Goal: Task Accomplishment & Management: Use online tool/utility

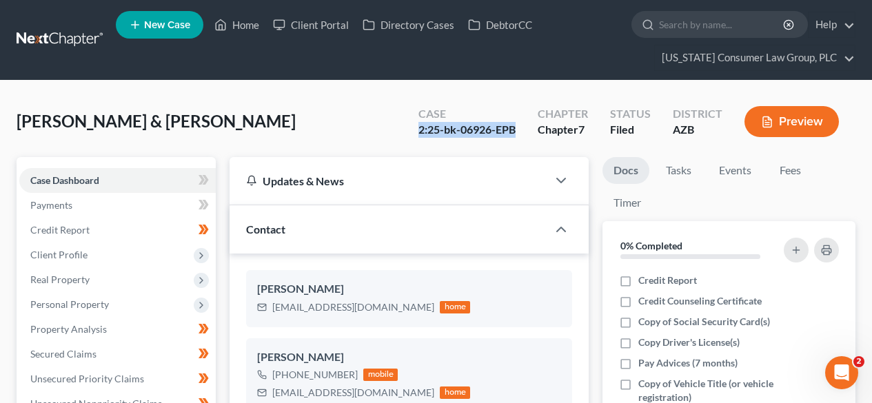
click at [48, 34] on link at bounding box center [61, 40] width 88 height 25
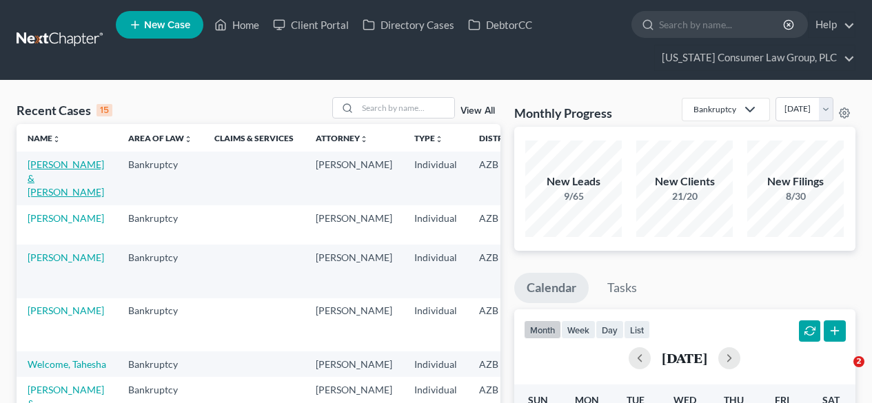
click at [54, 170] on link "[PERSON_NAME] & [PERSON_NAME]" at bounding box center [66, 178] width 77 height 39
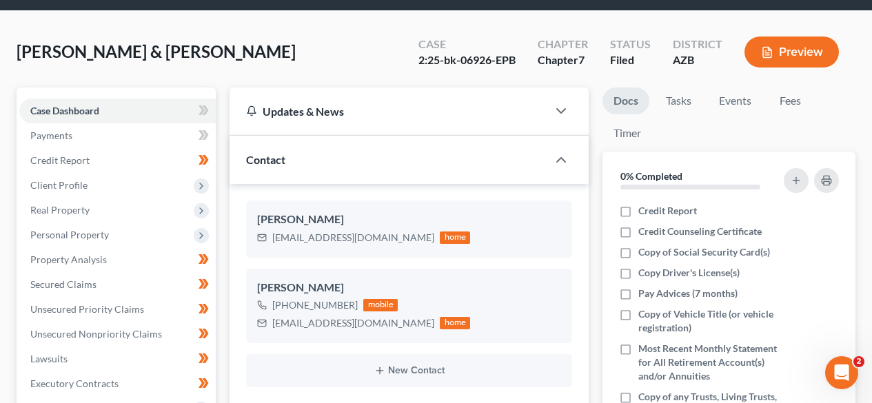
scroll to position [184, 0]
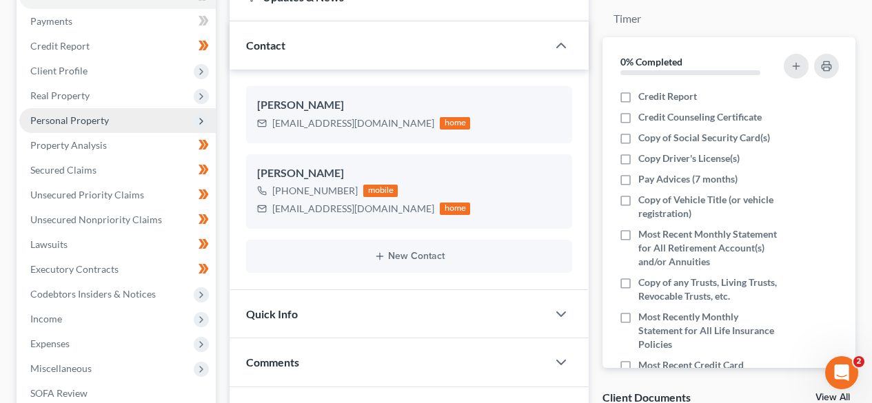
click at [84, 125] on span "Personal Property" at bounding box center [69, 120] width 79 height 12
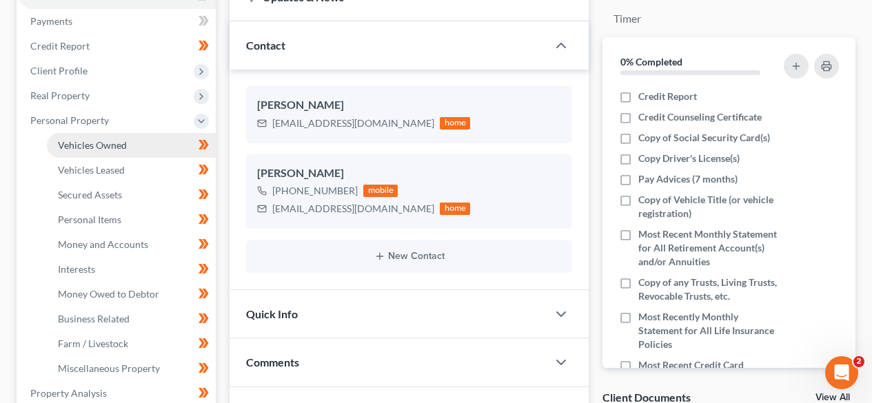
click at [82, 146] on span "Vehicles Owned" at bounding box center [92, 145] width 69 height 12
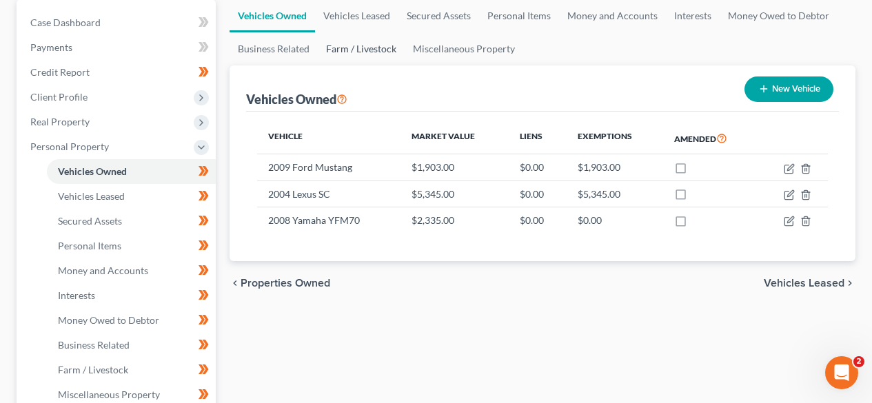
scroll to position [184, 0]
